Goal: Check status

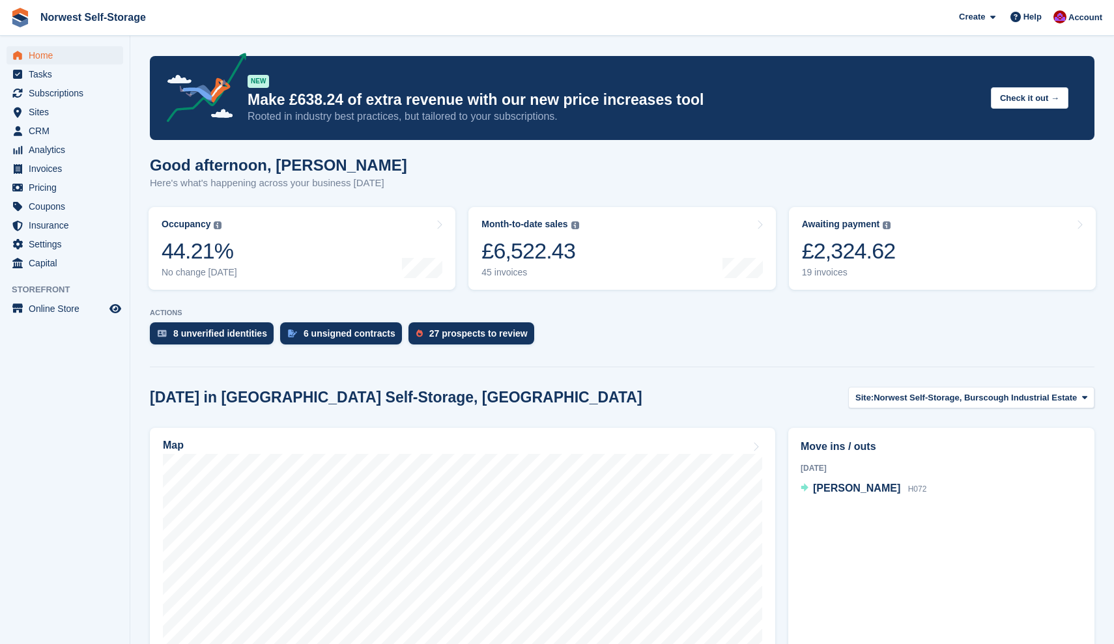
scroll to position [201, 0]
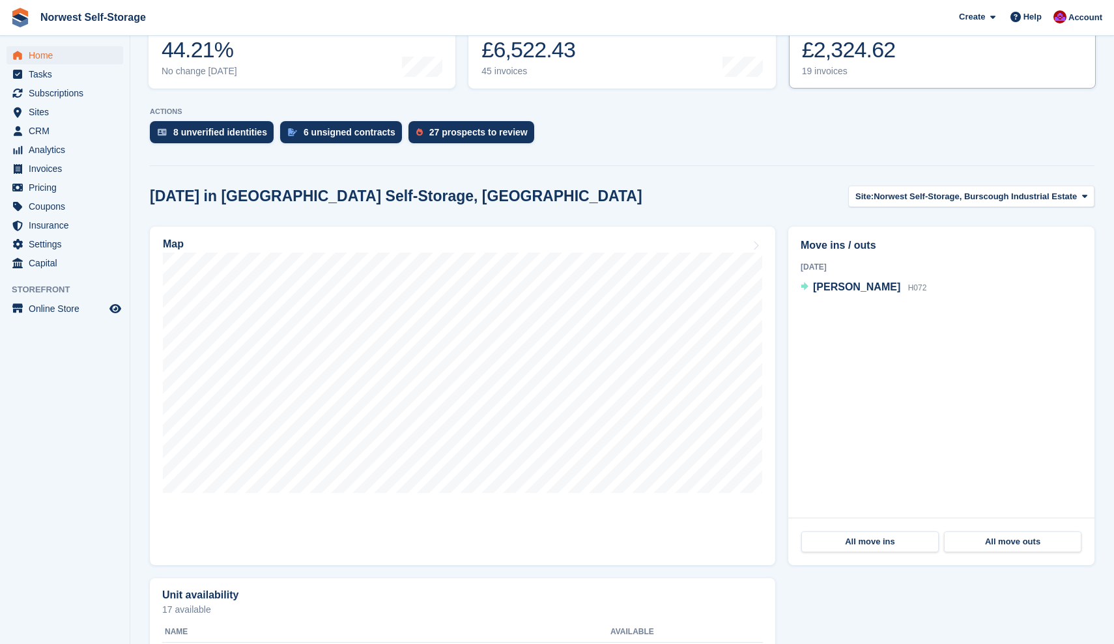
click at [936, 58] on link "Awaiting payment The total outstanding balance on all open invoices. £2,324.62 …" at bounding box center [942, 47] width 307 height 83
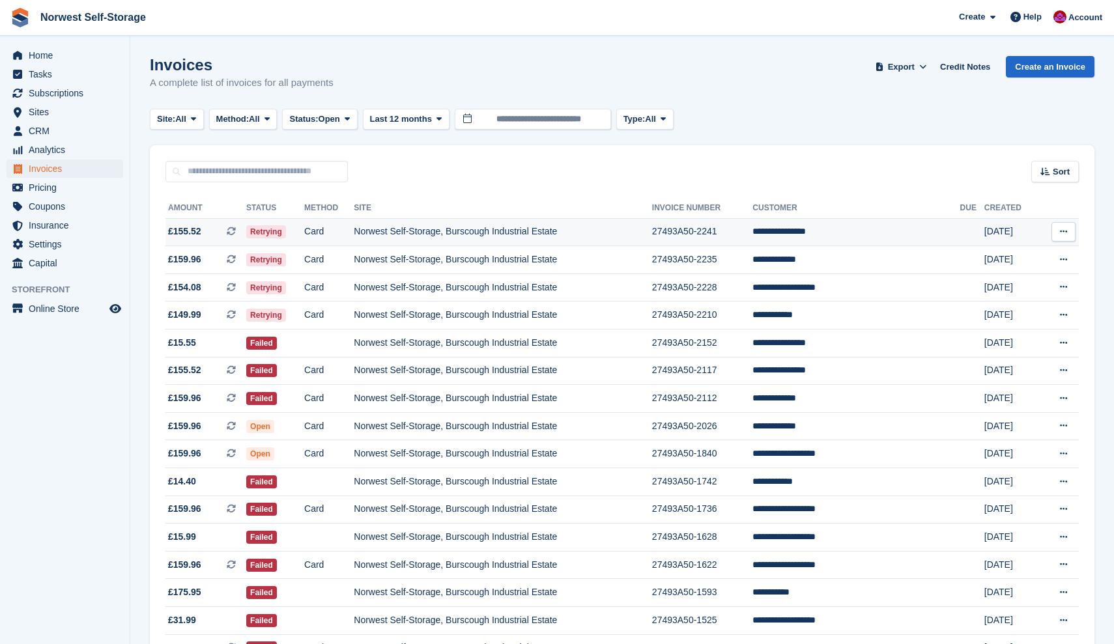
click at [213, 233] on span "£155.52 This is a recurring subscription invoice." at bounding box center [205, 232] width 81 height 14
click at [212, 262] on span "£159.96 This is a recurring subscription invoice." at bounding box center [205, 260] width 81 height 14
click at [218, 287] on span "£154.08 This is a recurring subscription invoice." at bounding box center [205, 288] width 81 height 14
click at [214, 316] on span "£149.99 This is a recurring subscription invoice." at bounding box center [205, 315] width 81 height 14
click at [38, 53] on span "Home" at bounding box center [68, 55] width 78 height 18
